Goal: Task Accomplishment & Management: Manage account settings

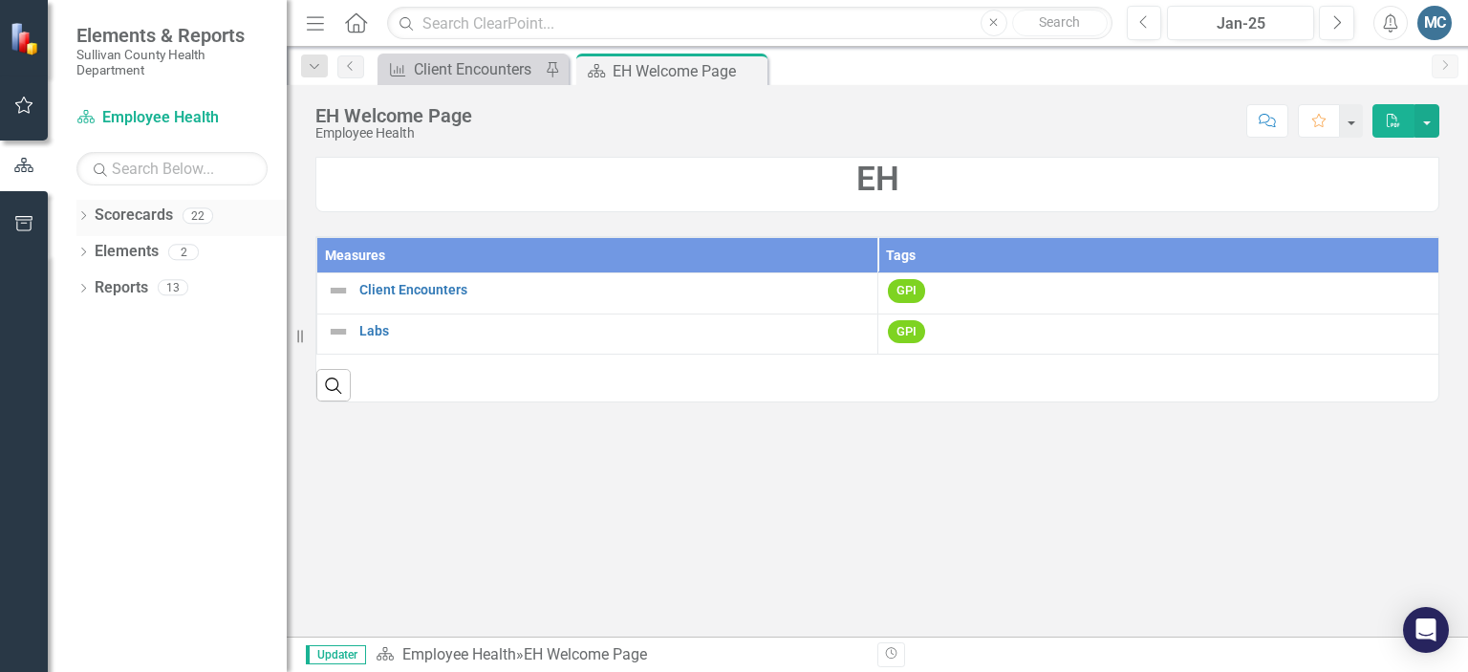
click at [79, 216] on icon "Dropdown" at bounding box center [82, 217] width 13 height 11
click at [22, 101] on icon "button" at bounding box center [24, 104] width 20 height 15
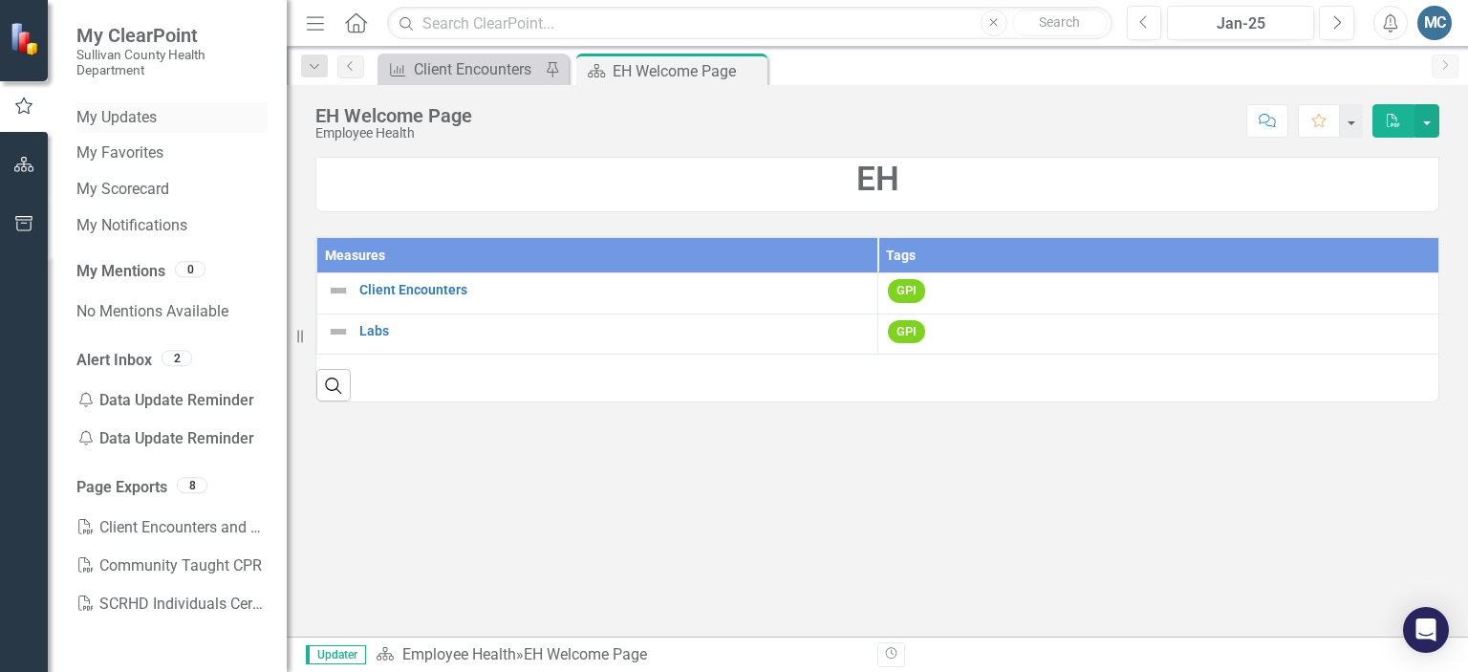
click at [144, 118] on link "My Updates" at bounding box center [171, 118] width 191 height 22
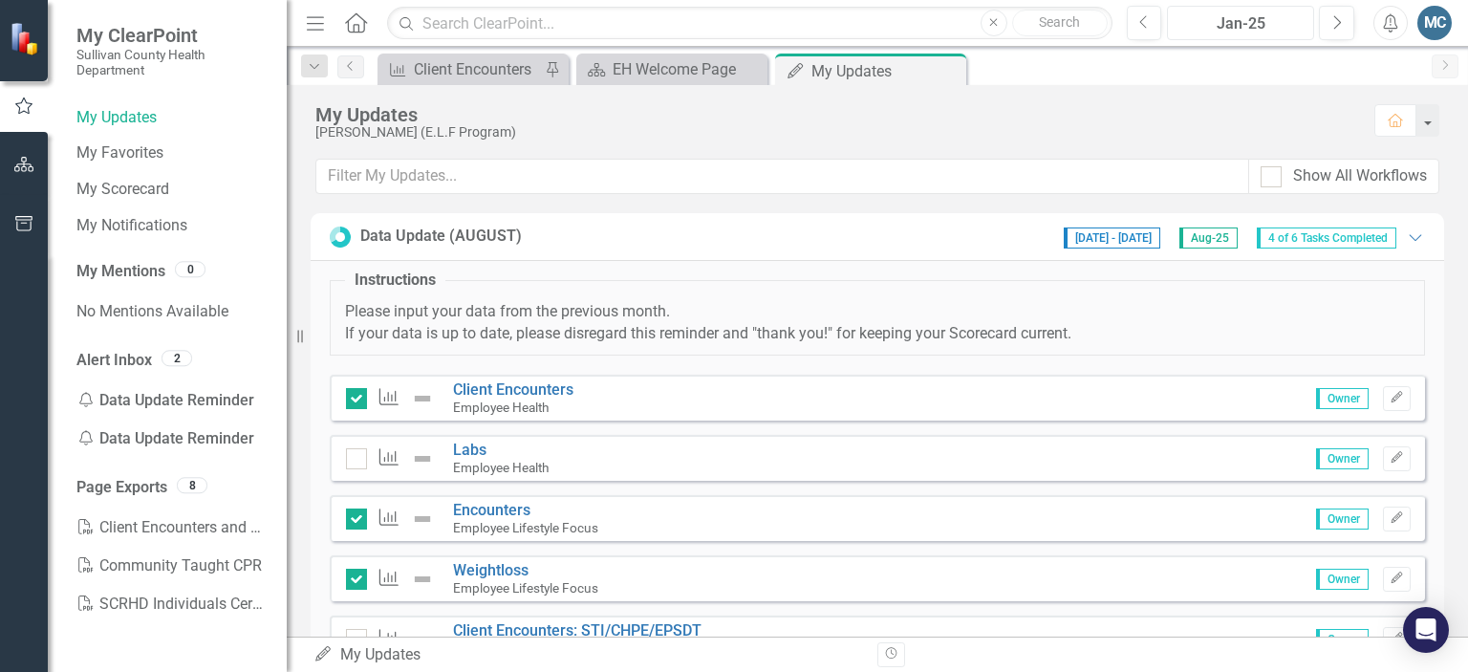
click at [1233, 36] on button "Jan-25" at bounding box center [1240, 23] width 147 height 34
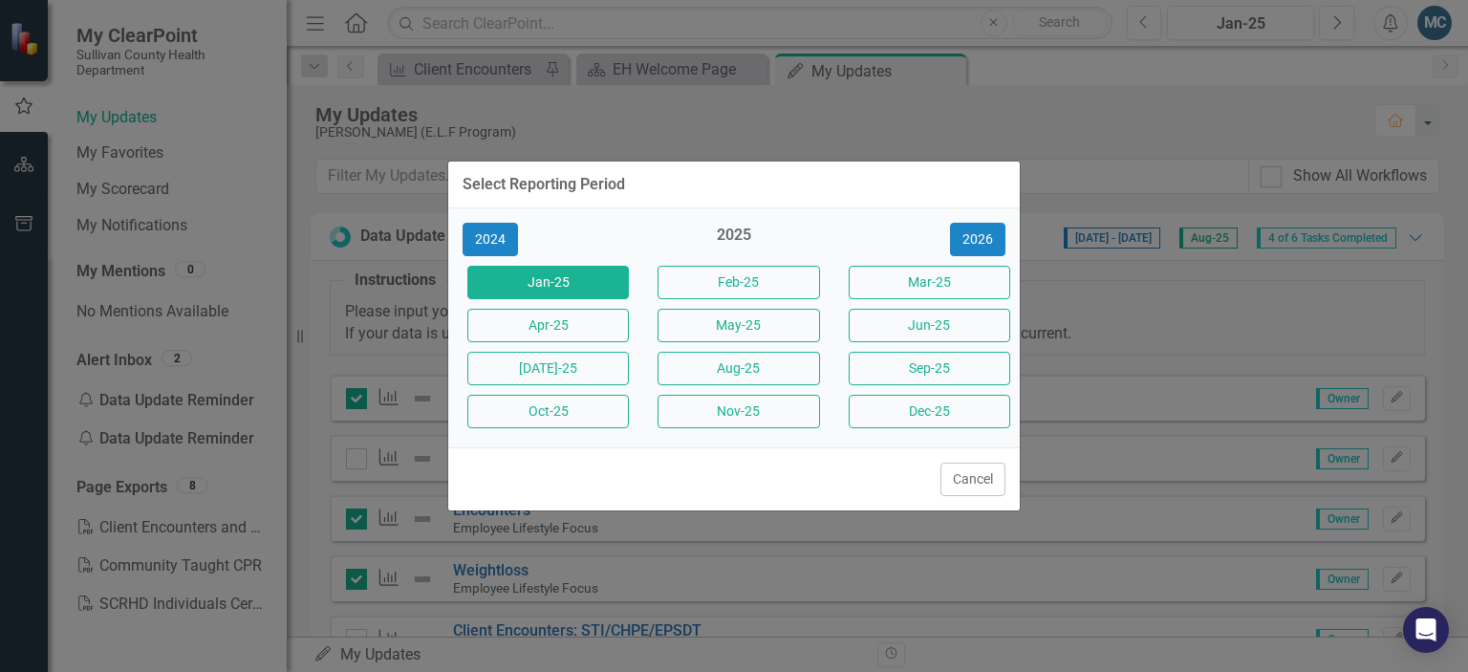
click at [1150, 121] on div "Select Reporting Period 2024 2025 [DATE]-25 Feb-25 Mar-25 Apr-25 May-25 Jun-25 …" at bounding box center [734, 336] width 1468 height 672
click at [581, 370] on button "[DATE]-25" at bounding box center [547, 368] width 161 height 33
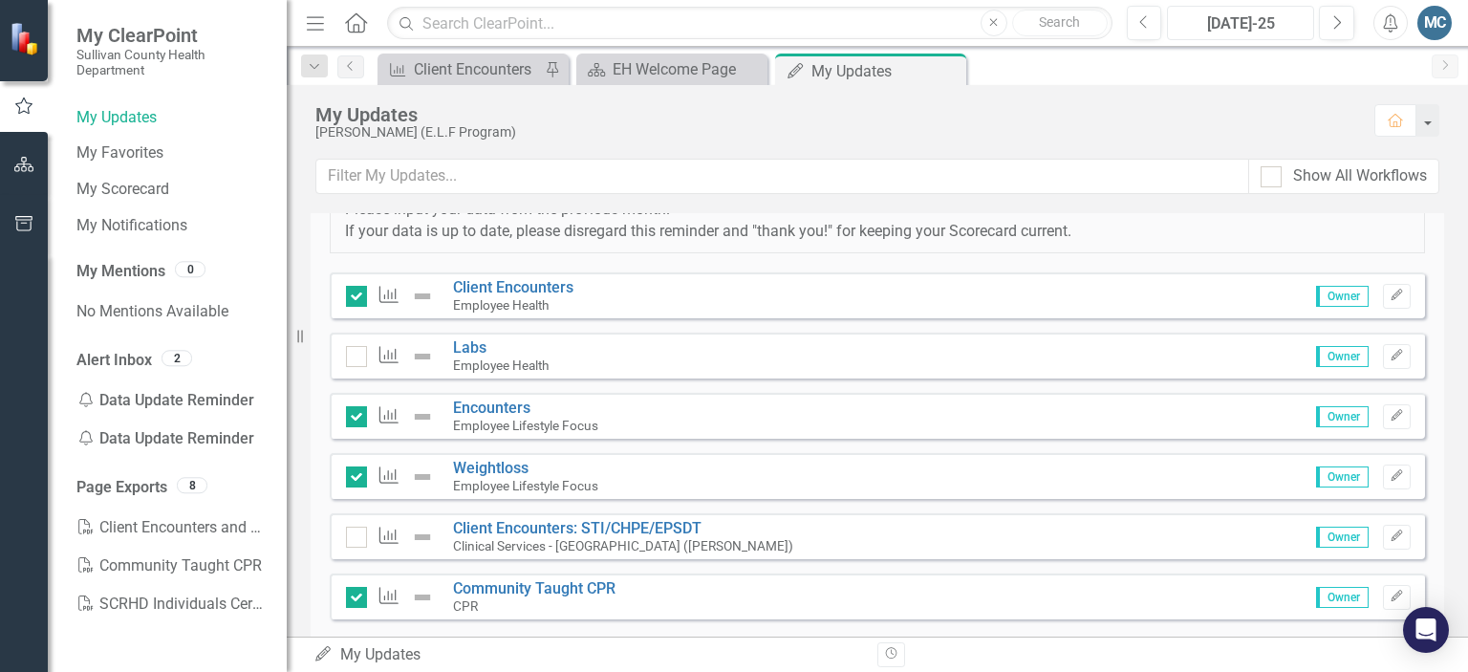
scroll to position [140, 0]
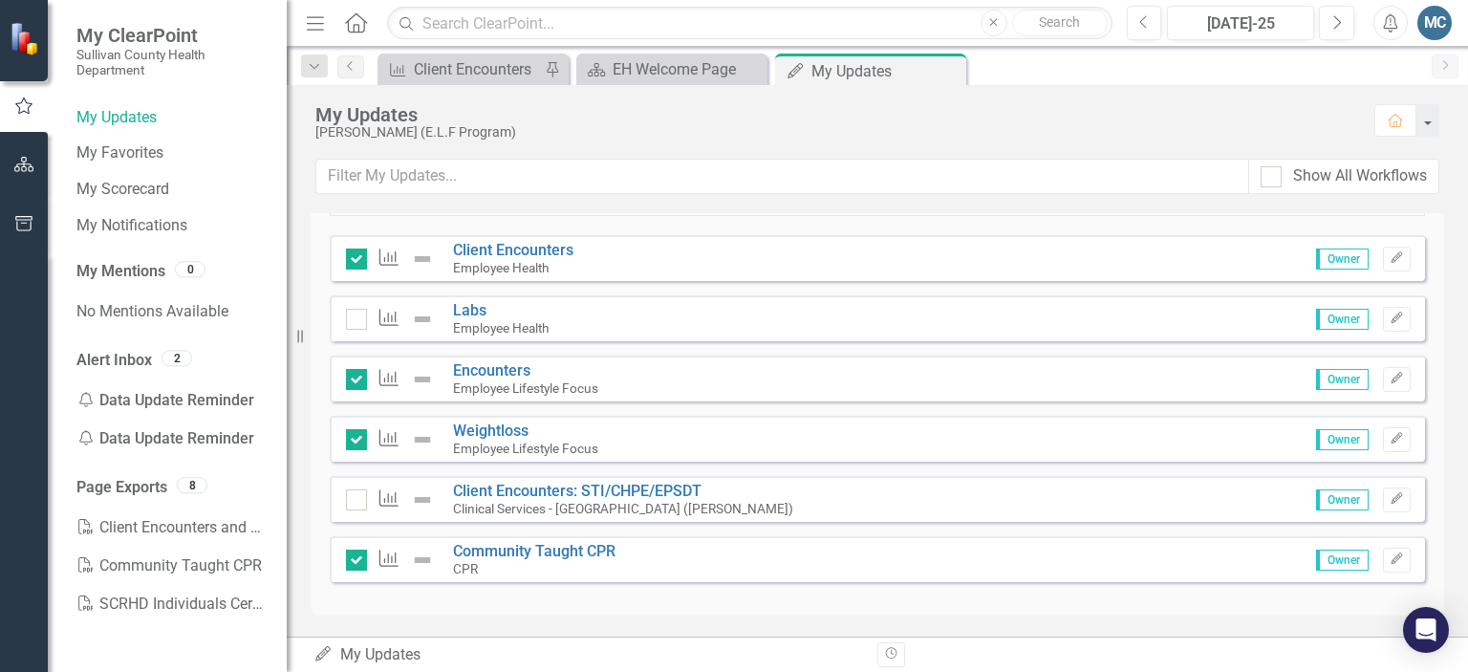
click at [476, 321] on small "Employee Health" at bounding box center [501, 327] width 96 height 15
click at [464, 312] on link "Labs" at bounding box center [469, 310] width 33 height 18
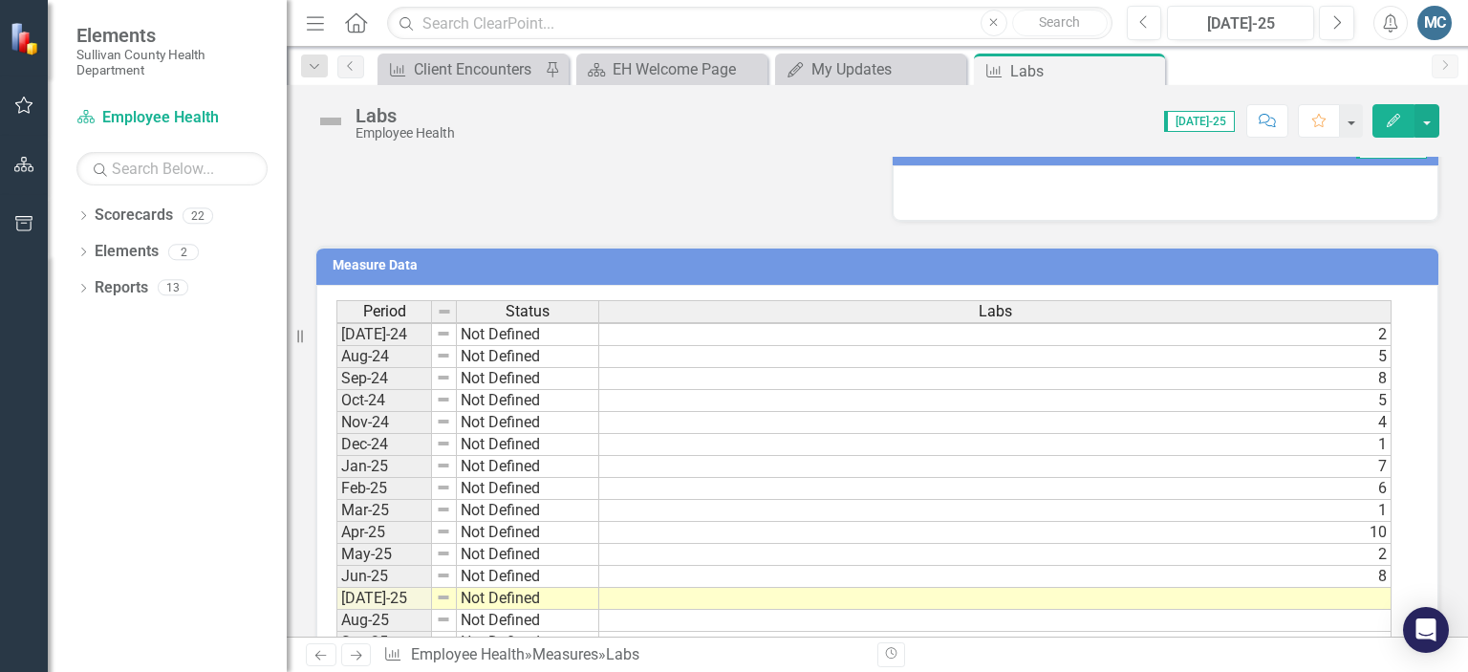
scroll to position [661, 0]
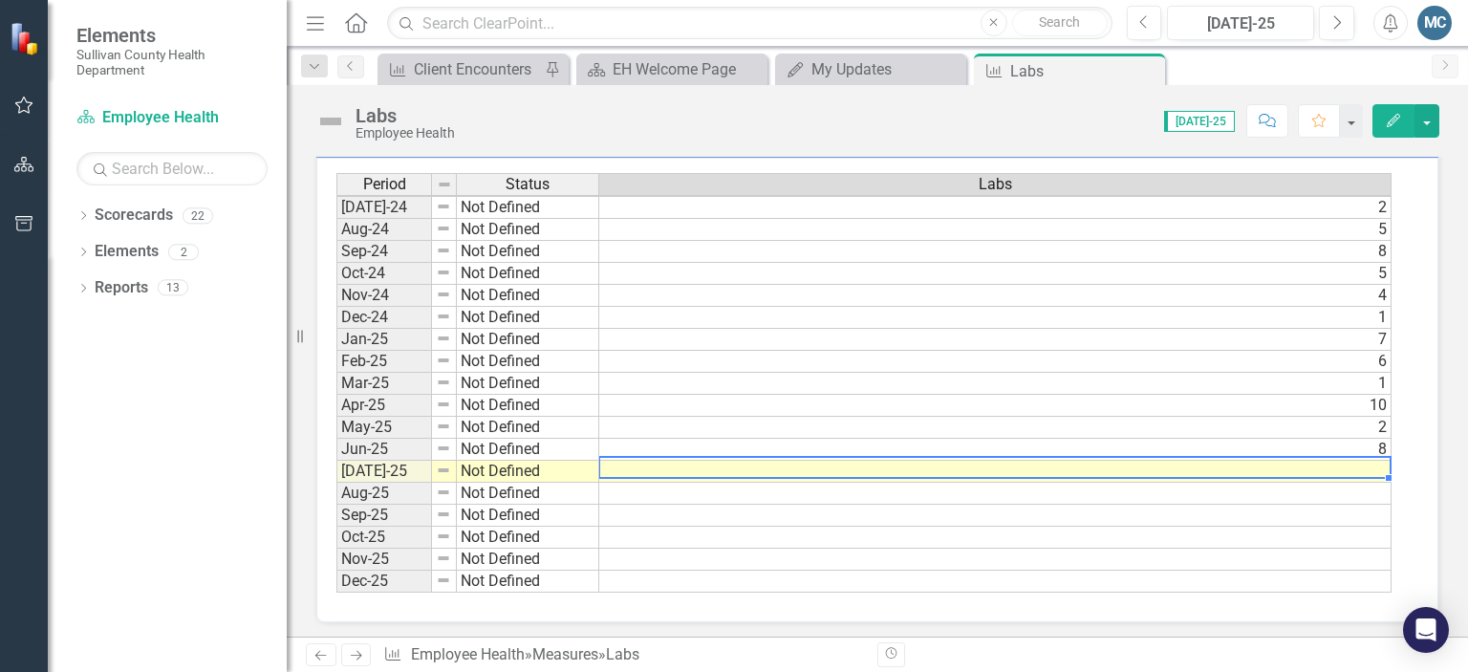
click at [1307, 461] on td at bounding box center [995, 472] width 792 height 22
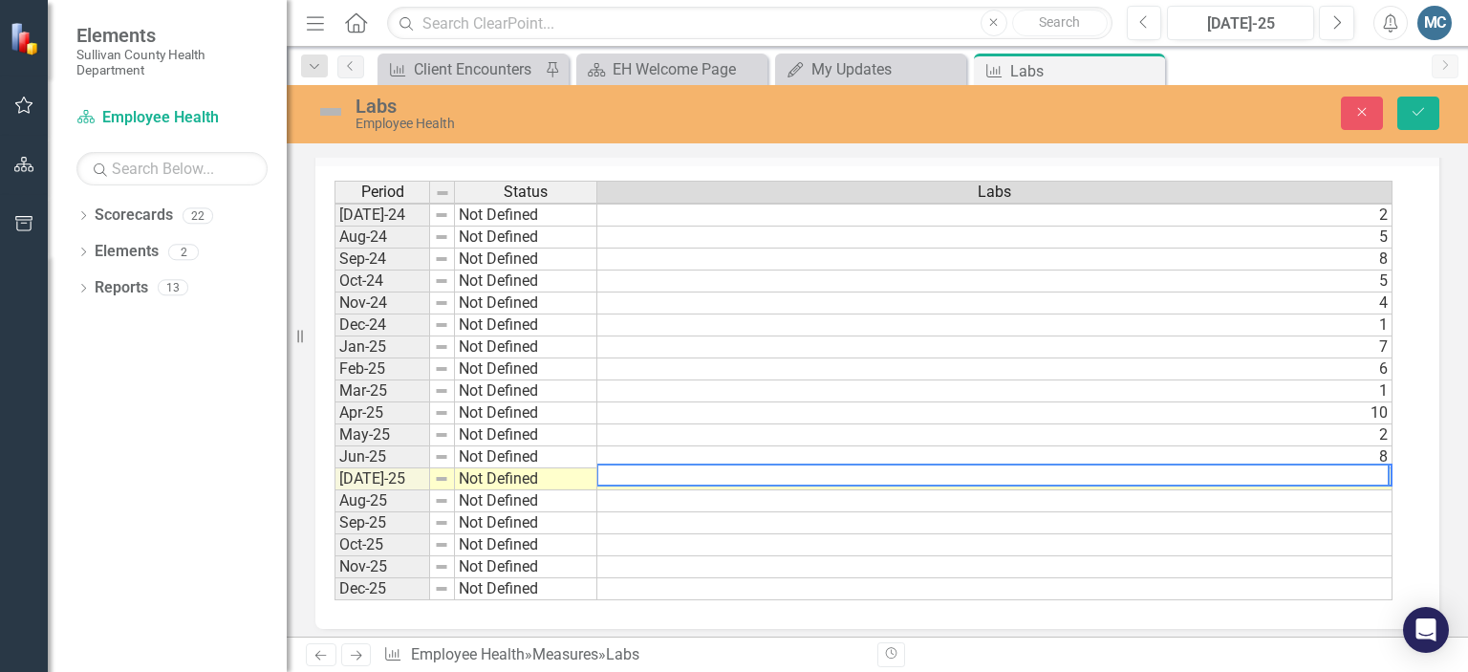
scroll to position [669, 0]
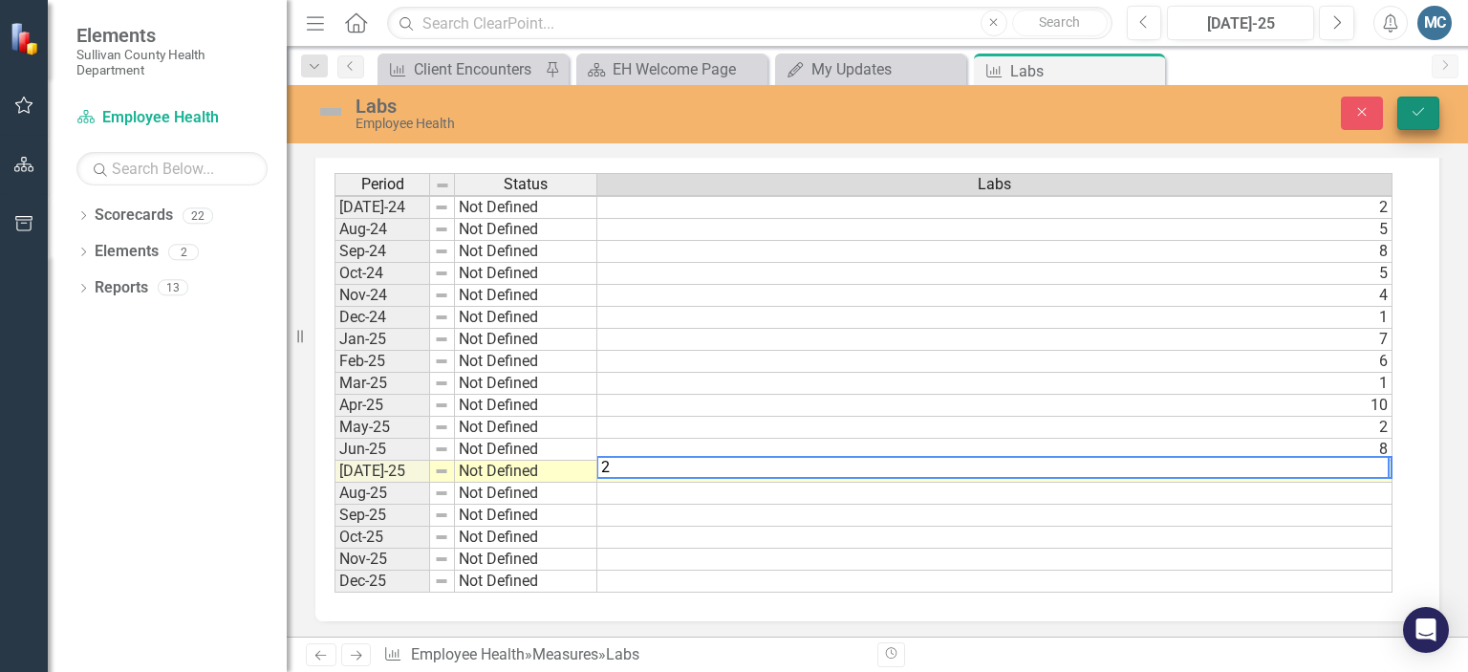
type textarea "2"
click at [1422, 107] on icon "Save" at bounding box center [1418, 111] width 17 height 13
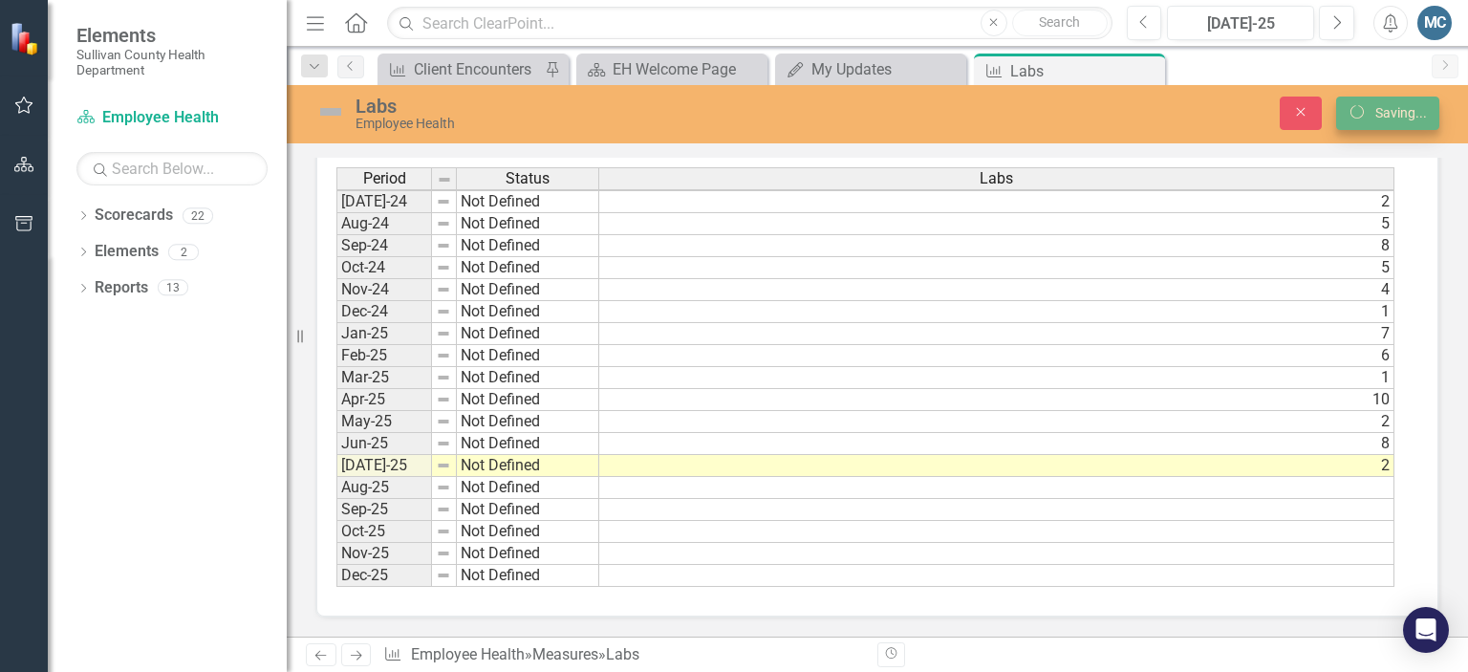
scroll to position [0, 0]
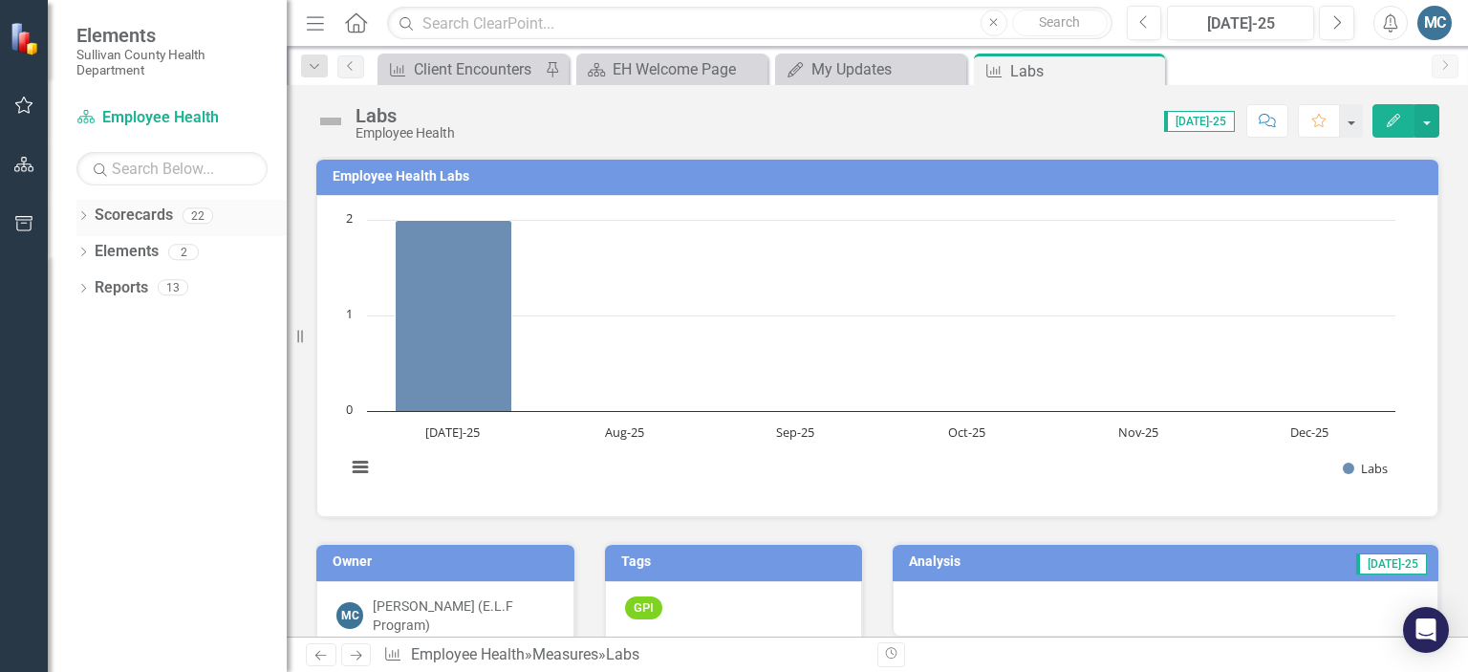
click at [88, 219] on icon "Dropdown" at bounding box center [82, 217] width 13 height 11
click at [88, 251] on icon "Dropdown" at bounding box center [93, 251] width 14 height 11
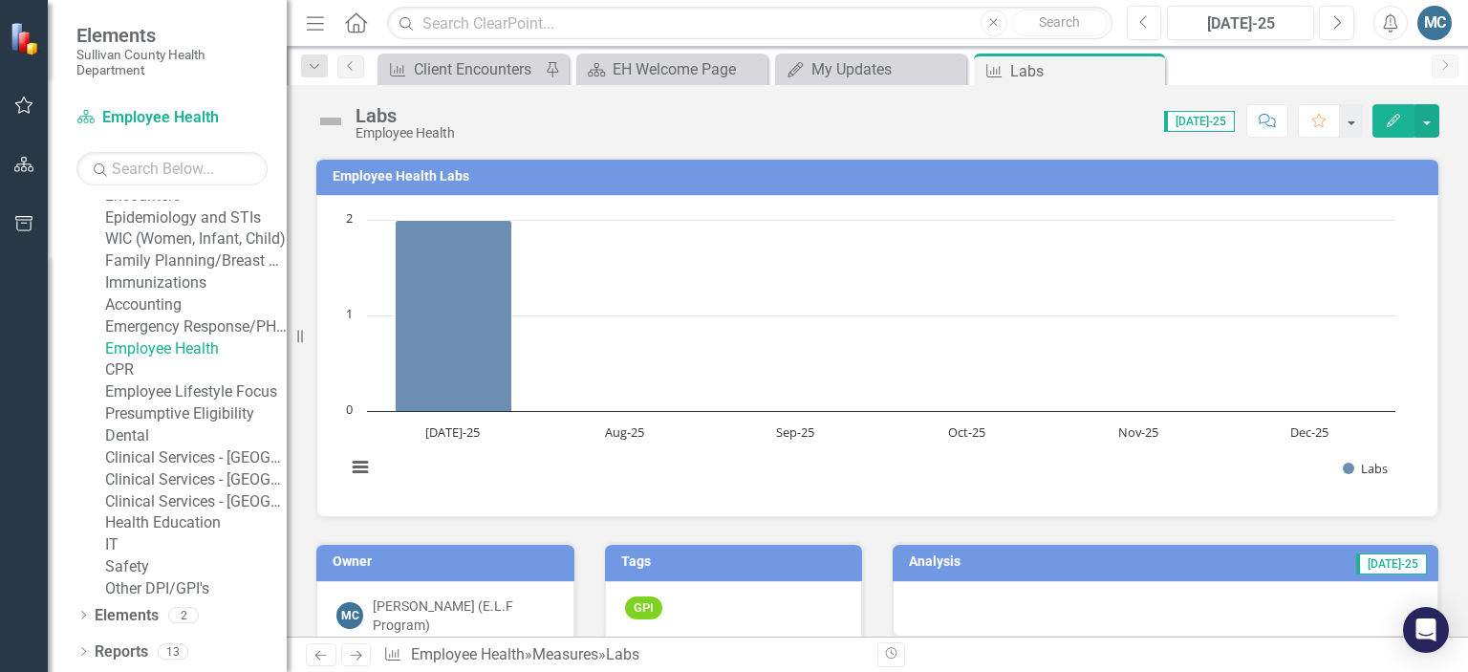
scroll to position [432, 0]
click at [198, 469] on link "Clinical Services - [GEOGRAPHIC_DATA] ([PERSON_NAME])" at bounding box center [196, 480] width 182 height 22
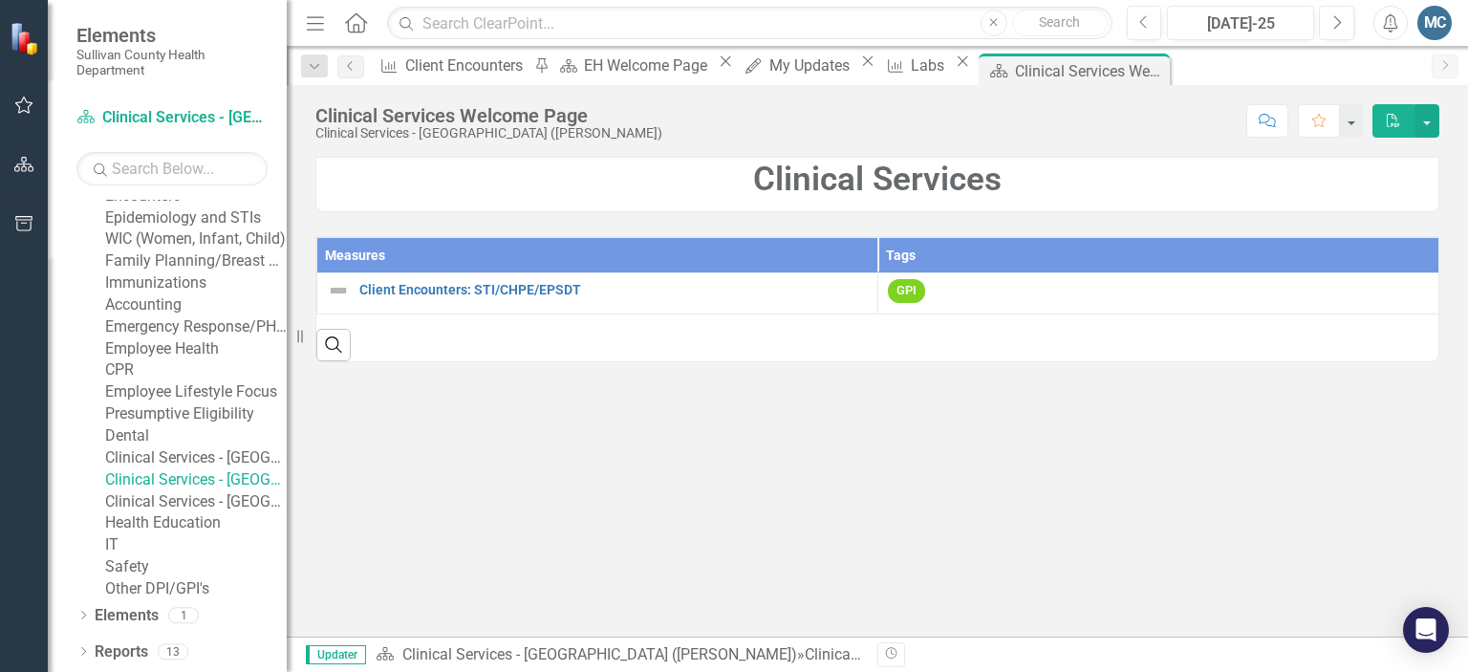
click at [198, 469] on link "Clinical Services - [GEOGRAPHIC_DATA] ([PERSON_NAME])" at bounding box center [196, 480] width 182 height 22
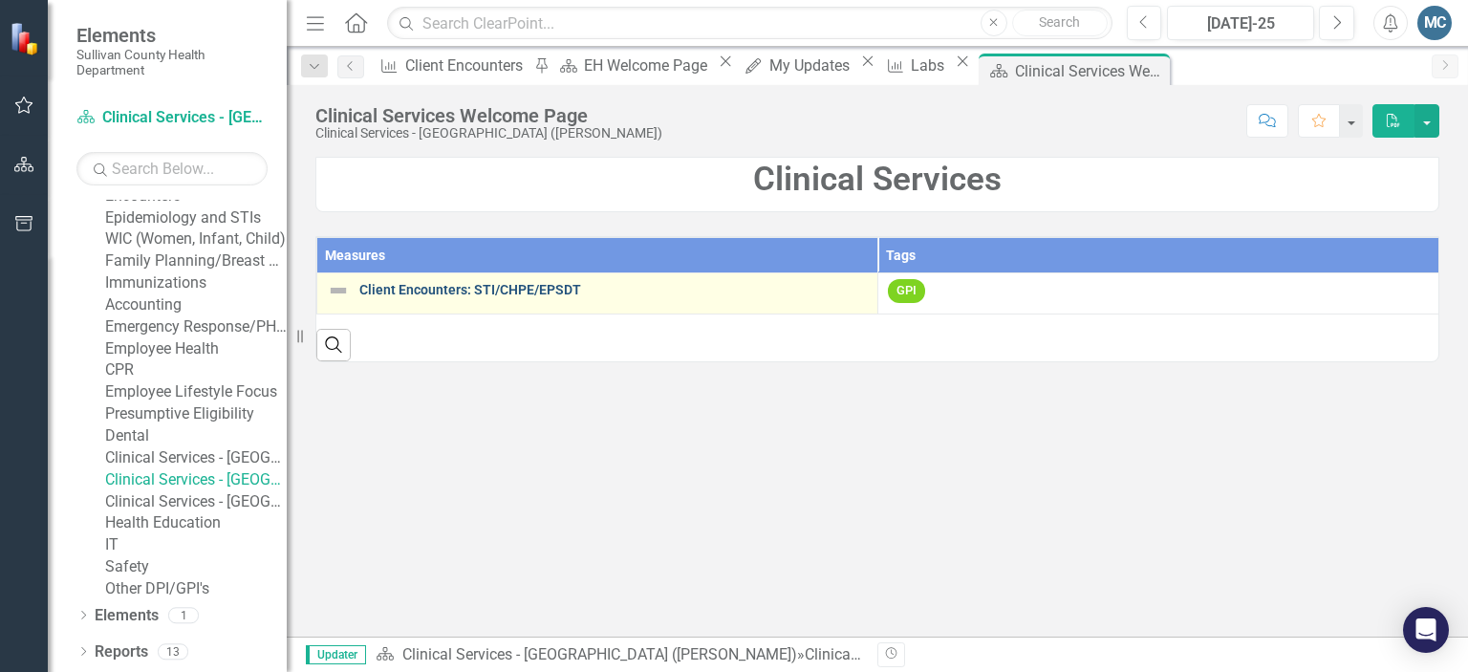
click at [386, 296] on link "Client Encounters: STI/CHPE/EPSDT" at bounding box center [613, 290] width 508 height 14
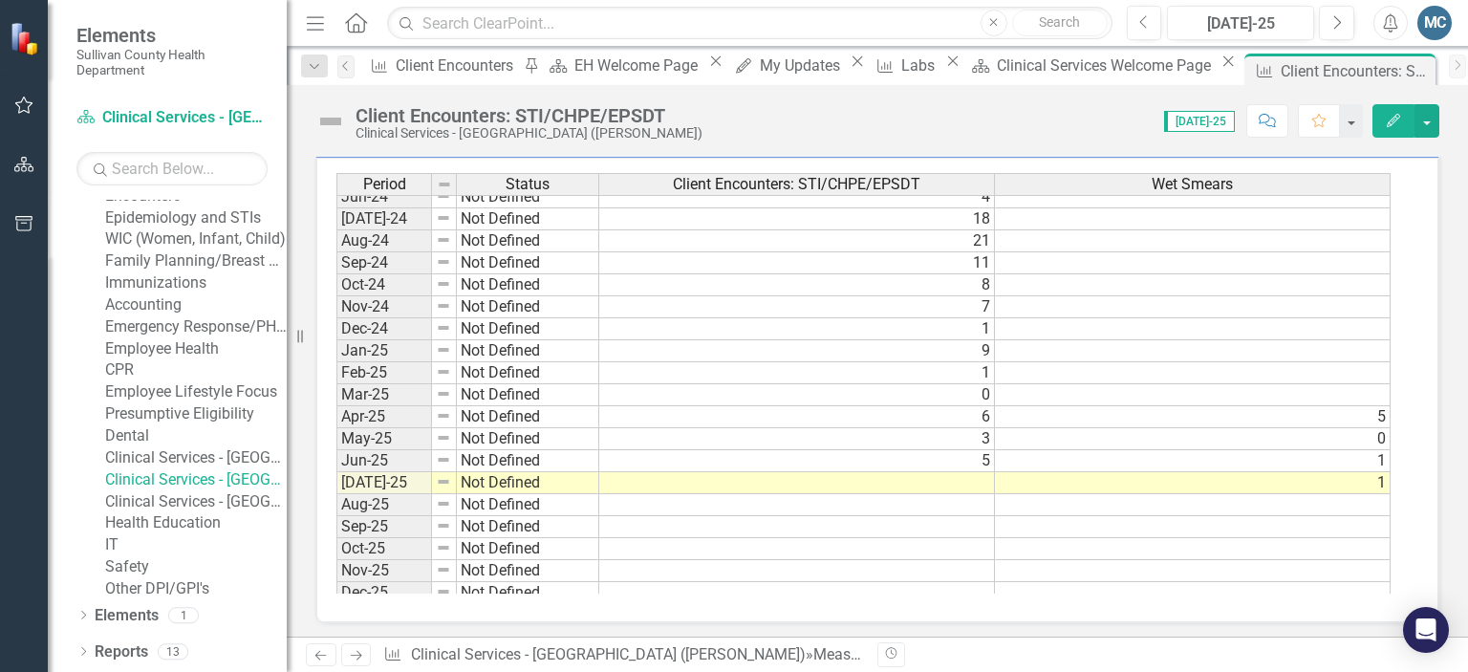
click at [1216, 248] on tbody "Jan-23 Not Defined [DATE]-23 Not Defined [DATE]-23 Not Defined [DATE]-23 Not De…" at bounding box center [863, 208] width 1054 height 792
